Goal: Find specific page/section: Find specific page/section

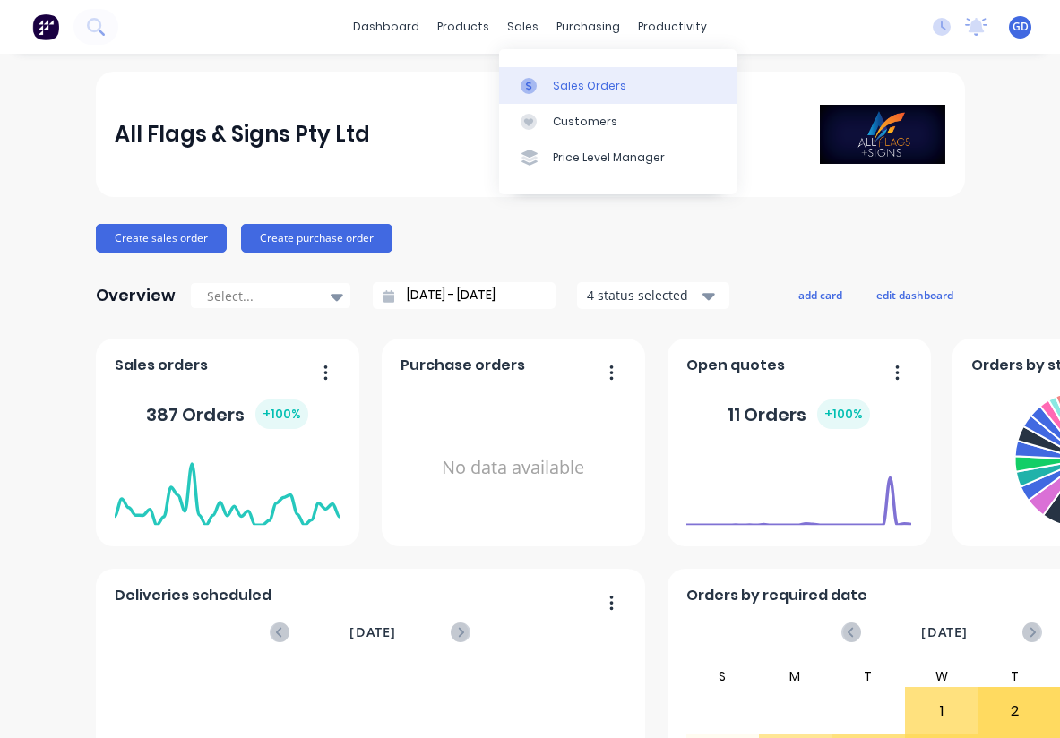
click at [570, 85] on div "Sales Orders" at bounding box center [589, 86] width 73 height 16
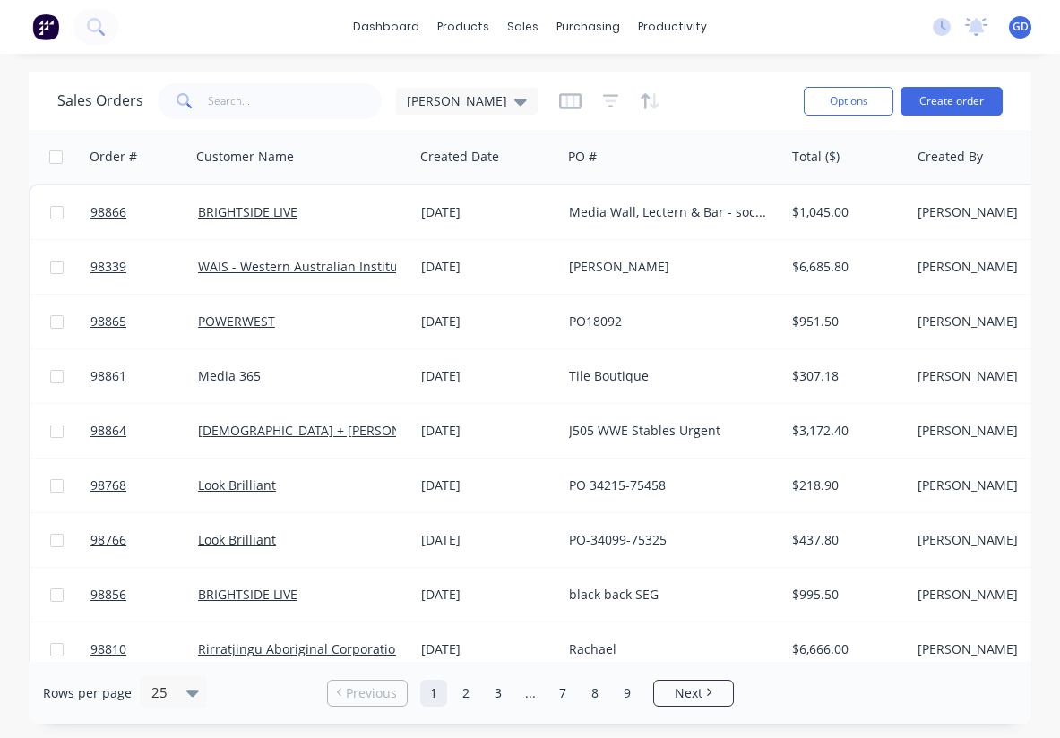
scroll to position [0, 1]
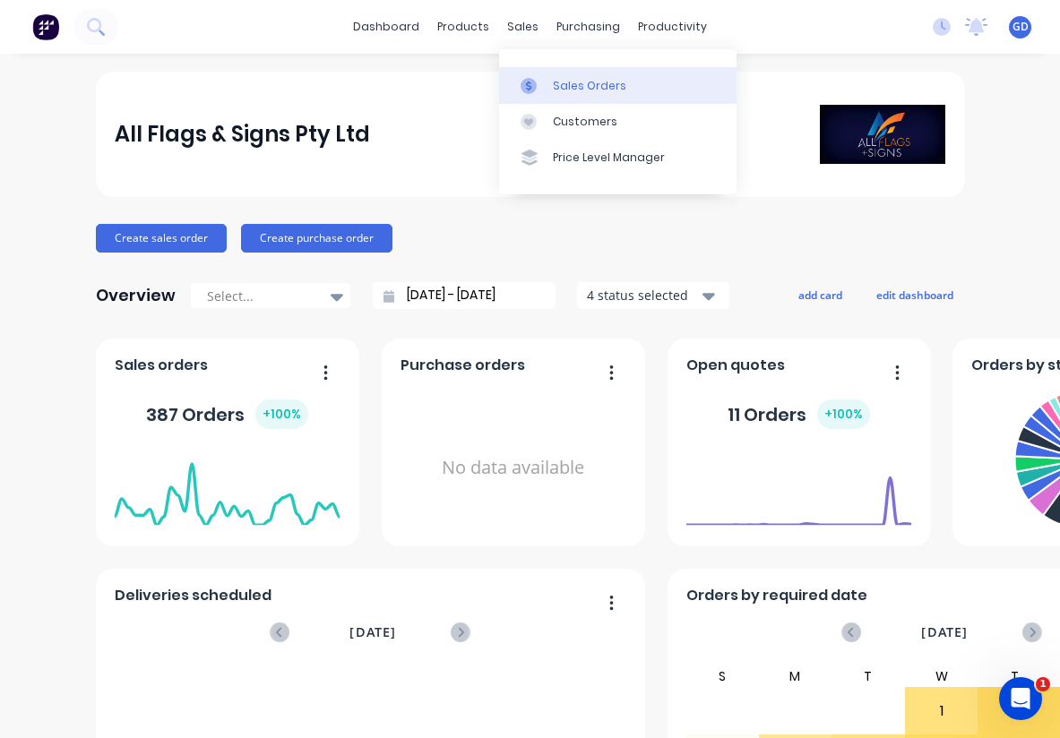
click at [562, 84] on div "Sales Orders" at bounding box center [589, 86] width 73 height 16
click at [562, 76] on link "Sales Orders" at bounding box center [617, 85] width 237 height 36
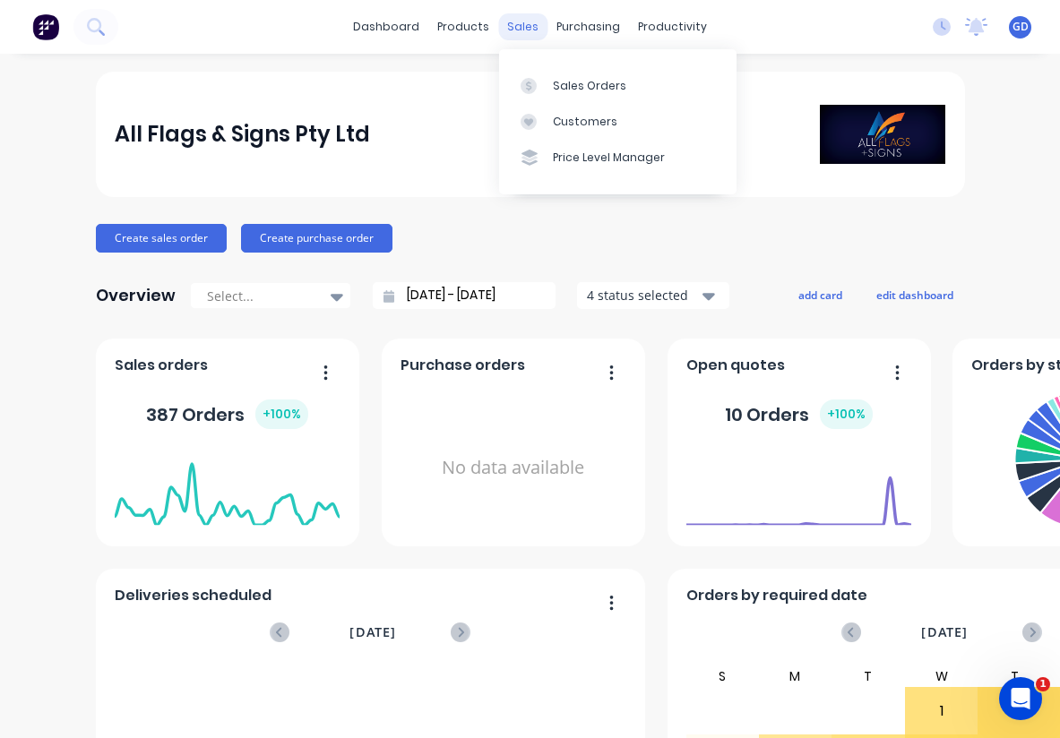
click at [526, 29] on div "sales" at bounding box center [522, 26] width 49 height 27
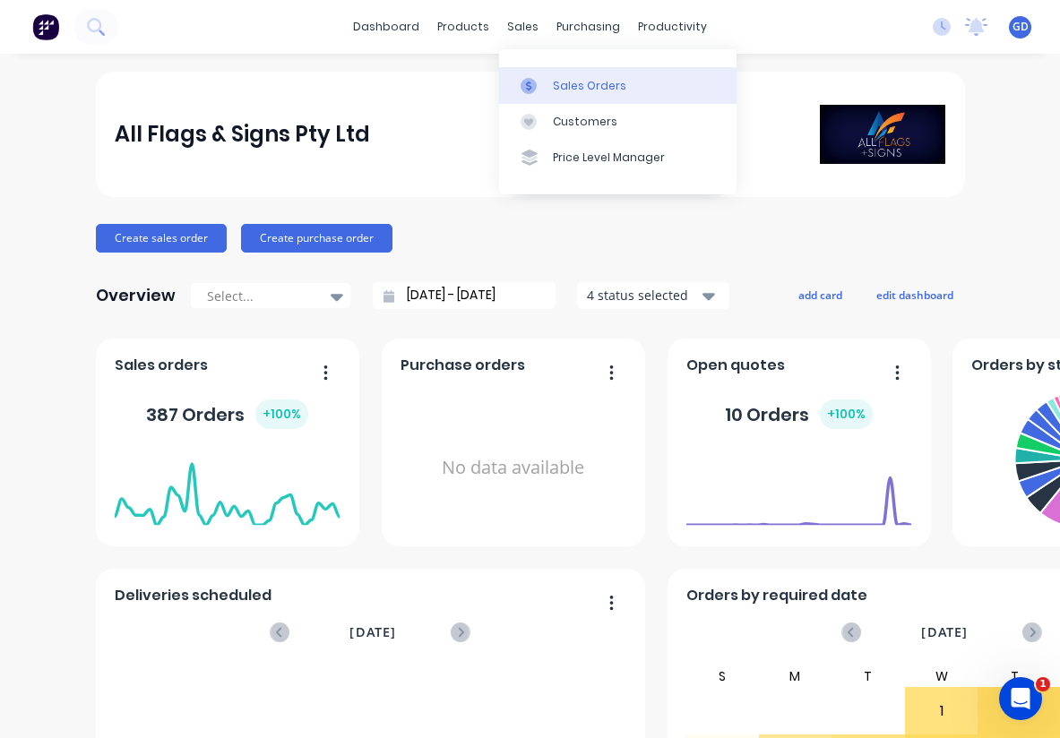
click at [576, 82] on div "Sales Orders" at bounding box center [589, 86] width 73 height 16
click at [566, 83] on div "Sales Orders" at bounding box center [589, 86] width 73 height 16
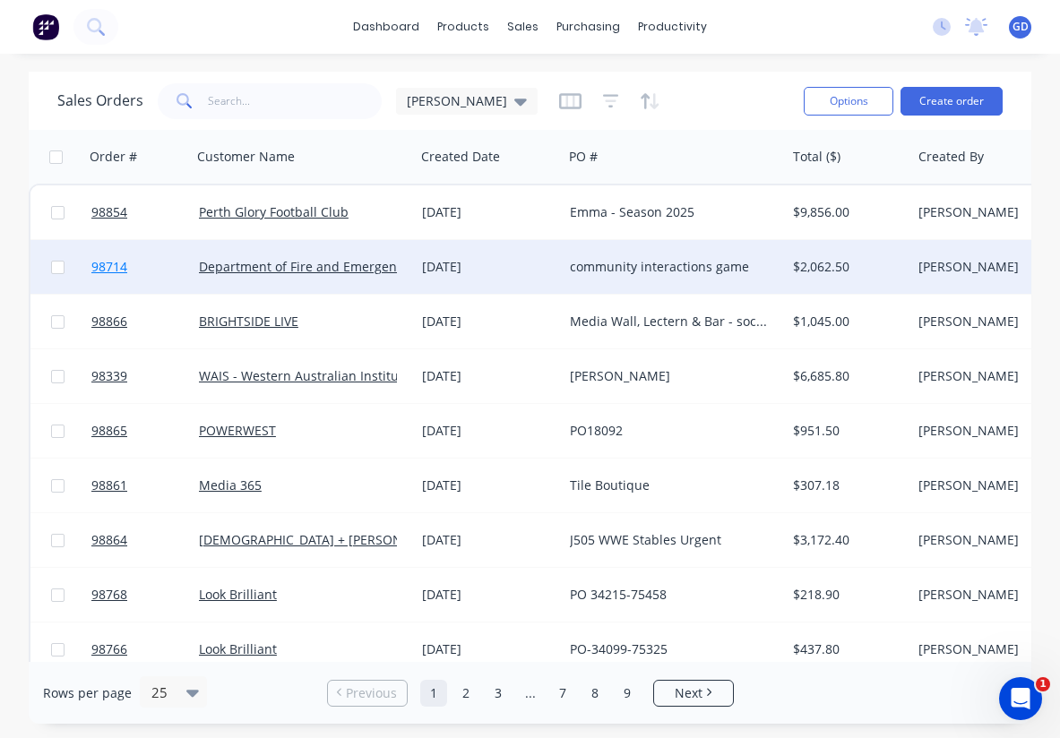
click at [106, 267] on span "98714" at bounding box center [109, 267] width 36 height 18
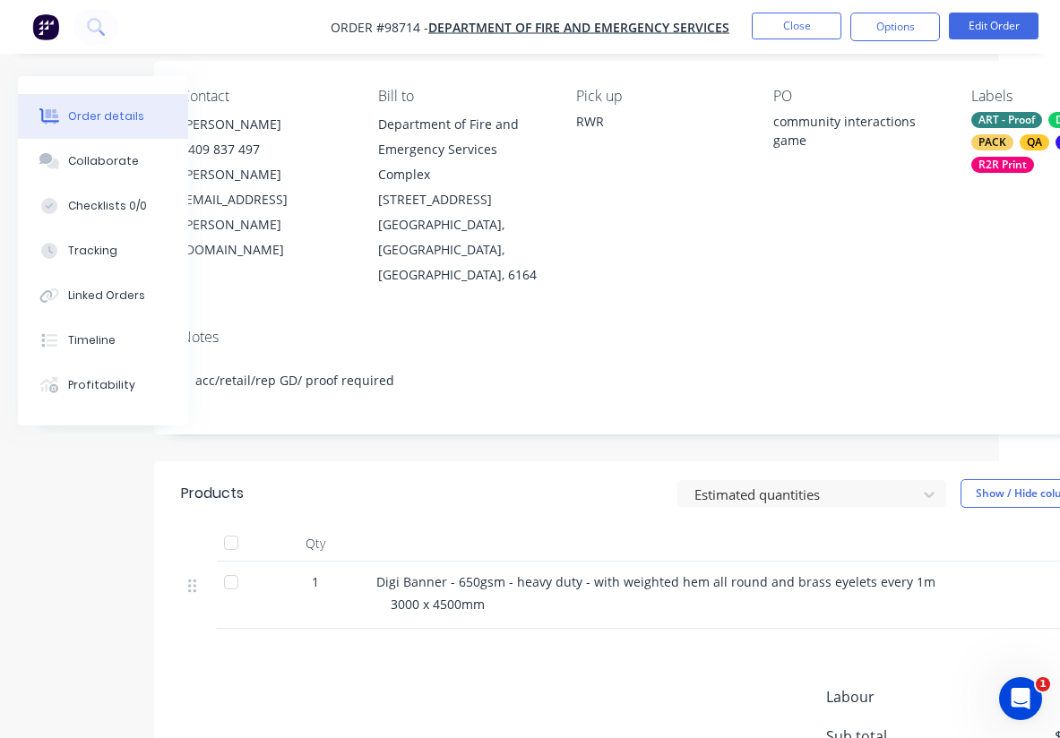
scroll to position [139, 61]
